Goal: Information Seeking & Learning: Learn about a topic

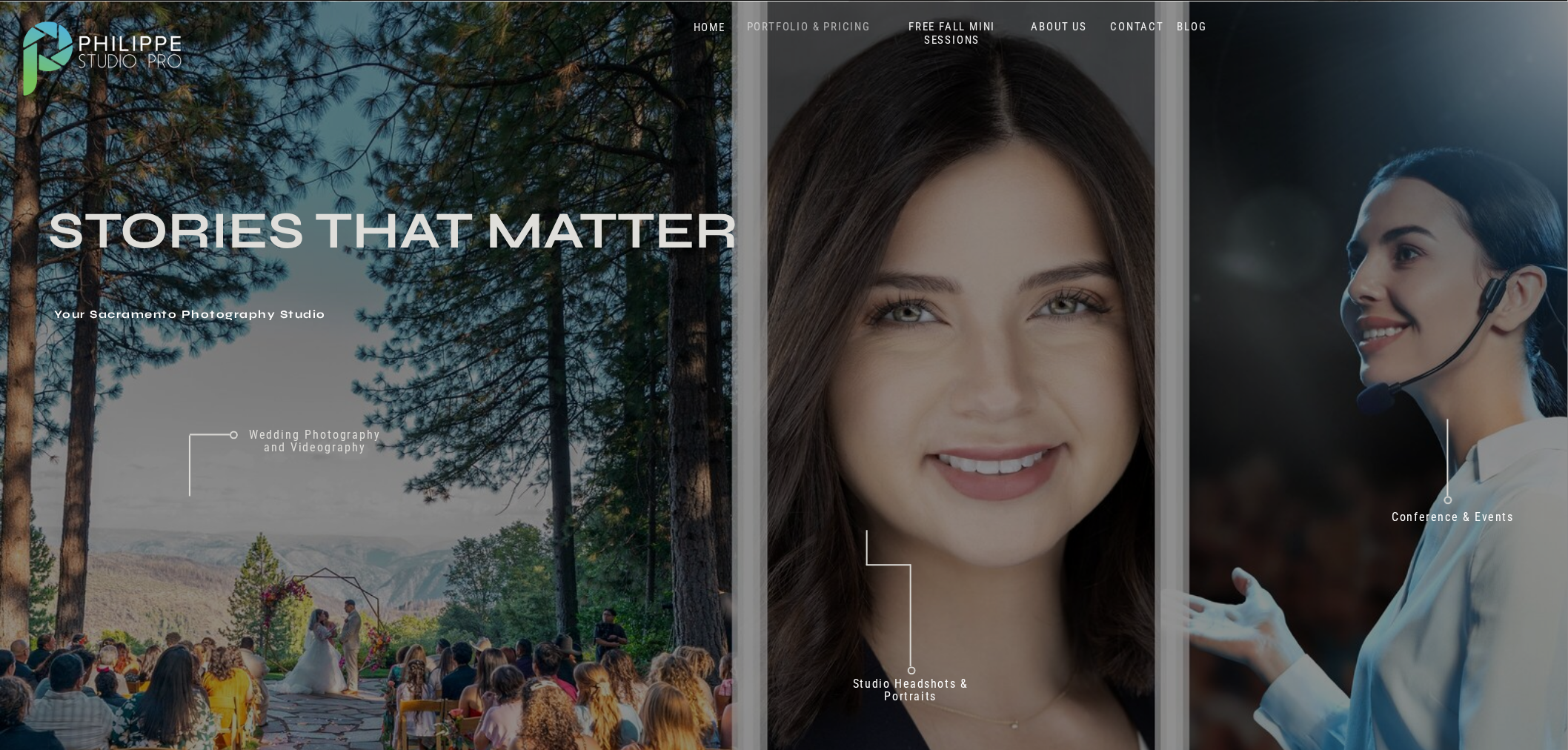
click at [782, 25] on nav "PORTFOLIO & PRICING" at bounding box center [809, 27] width 136 height 14
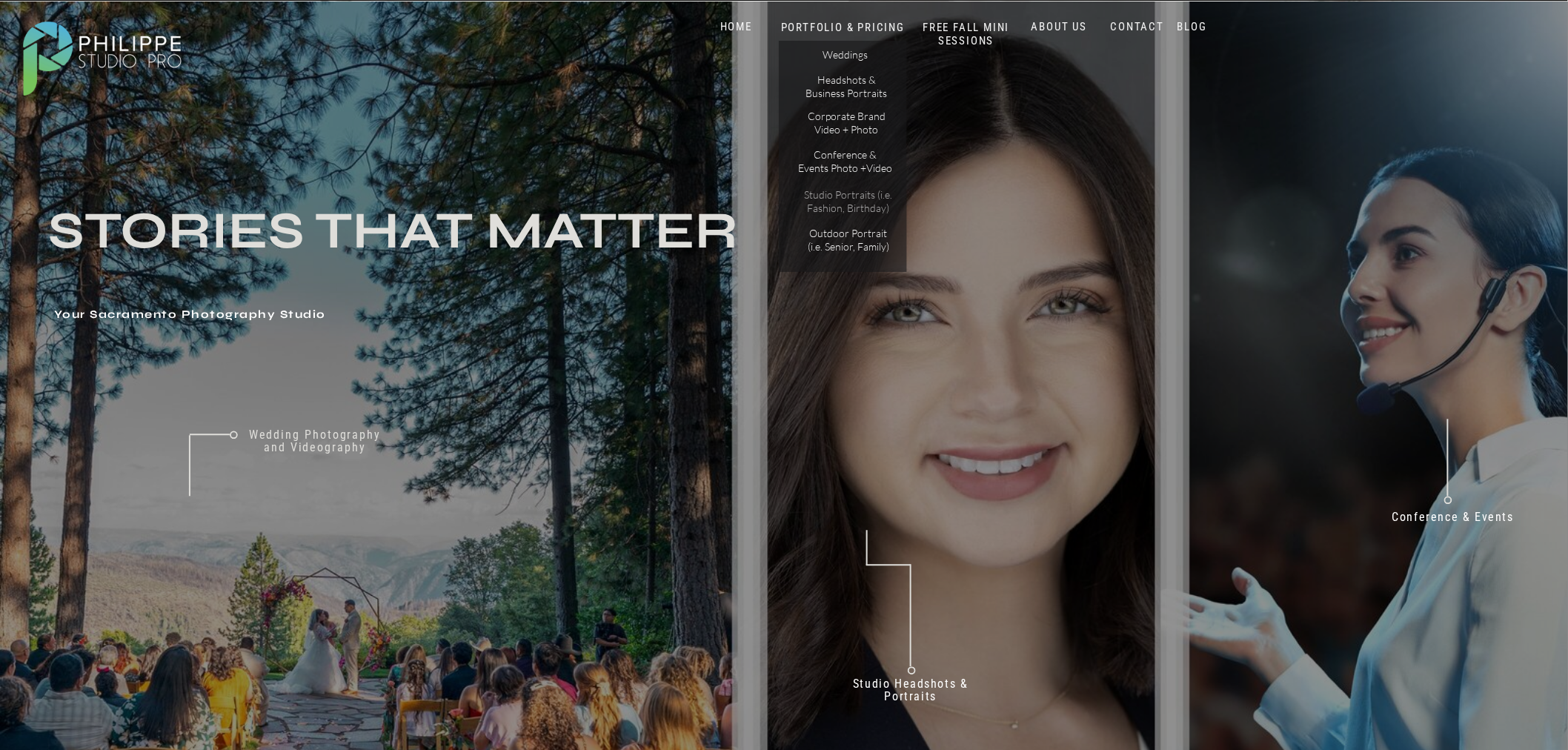
click at [841, 206] on p "Studio Portraits (i.e. Fashion, Birthday)" at bounding box center [848, 202] width 100 height 26
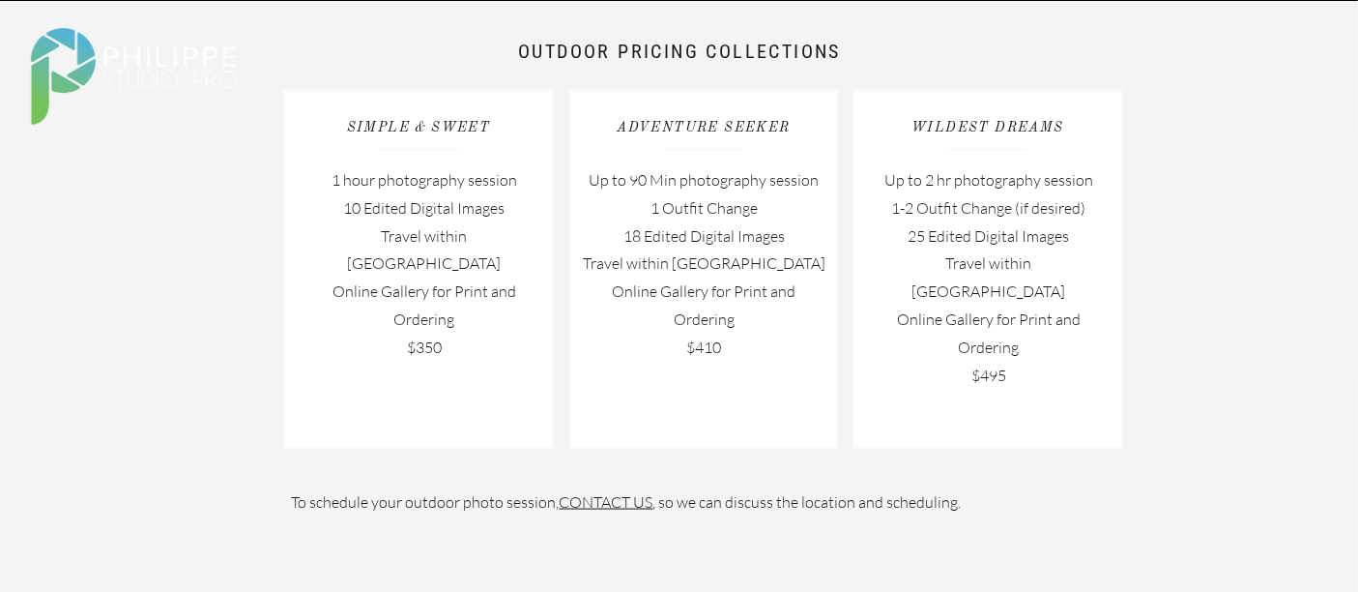
scroll to position [2792, 0]
